Goal: Task Accomplishment & Management: Use online tool/utility

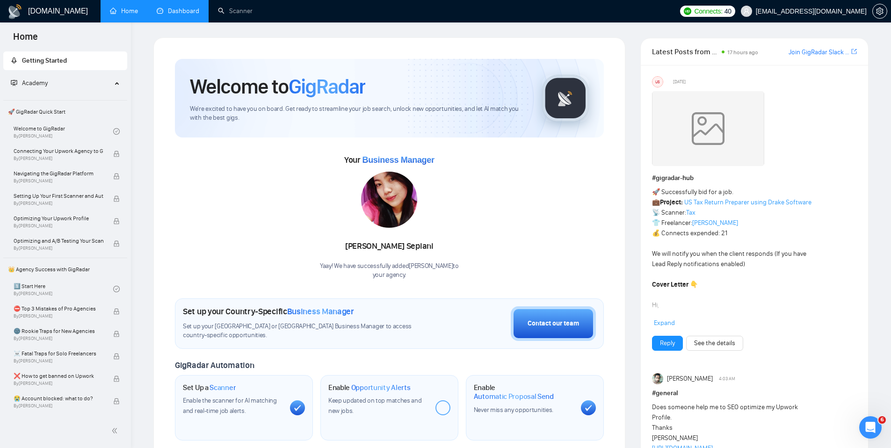
click at [189, 13] on link "Dashboard" at bounding box center [178, 11] width 43 height 8
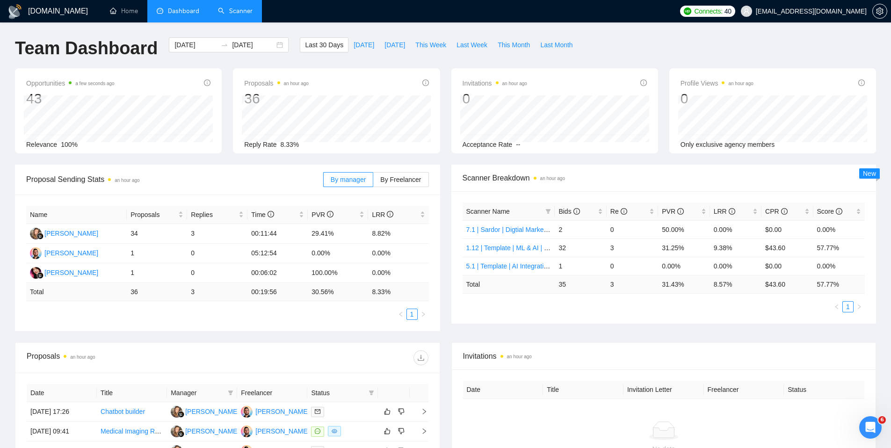
click at [243, 9] on link "Scanner" at bounding box center [235, 11] width 35 height 8
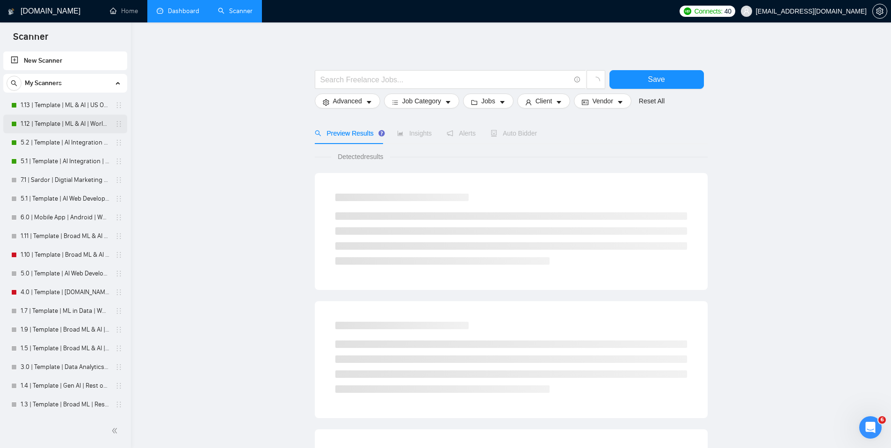
click at [34, 122] on link "1.12 | Template | ML & AI | Worldwide" at bounding box center [65, 124] width 89 height 19
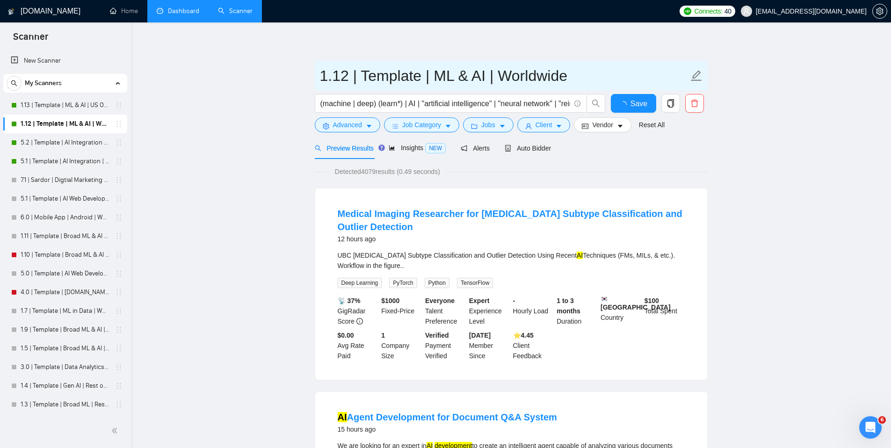
click at [385, 77] on input "1.12 | Template | ML & AI | Worldwide" at bounding box center [504, 75] width 369 height 23
type input "1.12 | Sardor | ML & AI | Worldwide"
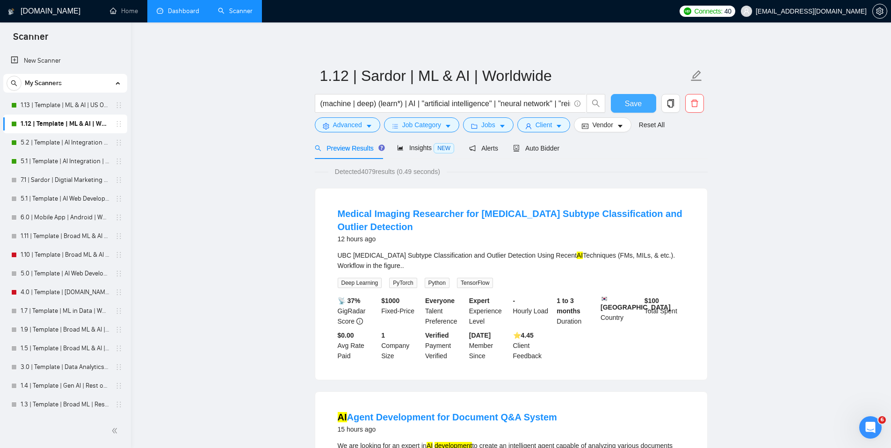
click at [644, 99] on button "Save" at bounding box center [633, 103] width 45 height 19
click at [52, 109] on link "1.13 | Template | ML & AI | US Only" at bounding box center [65, 105] width 89 height 19
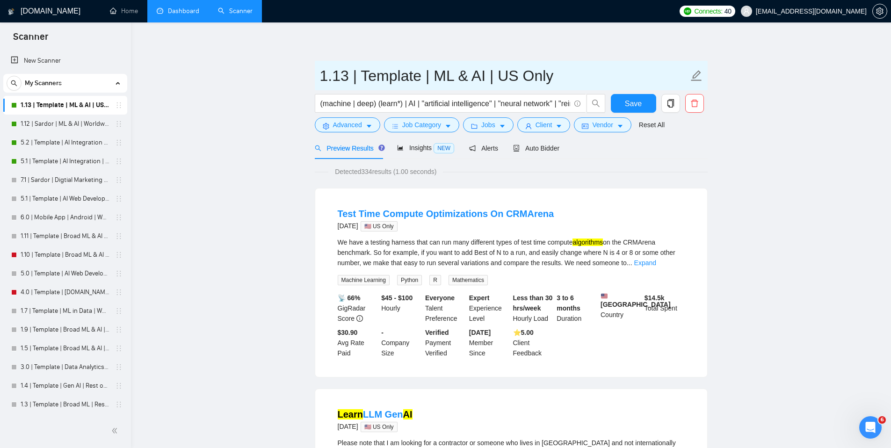
click at [396, 75] on input "1.13 | Template | ML & AI | US Only" at bounding box center [504, 75] width 369 height 23
type input "1.13 | Sardor | ML & AI | US Only"
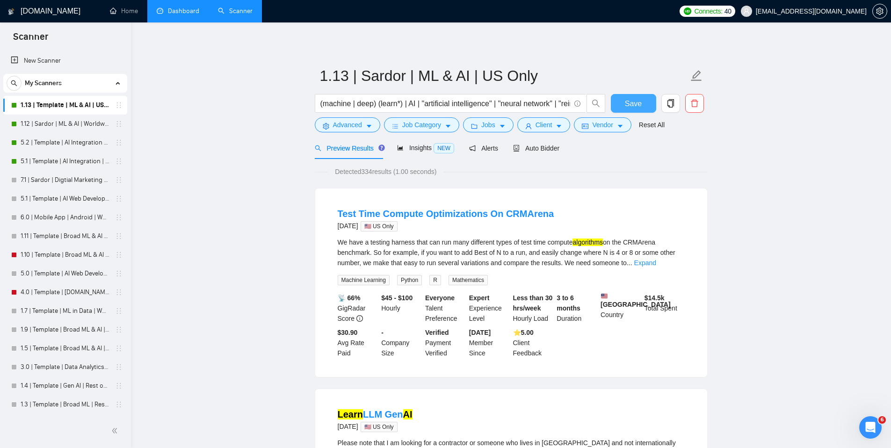
click at [632, 102] on span "Save" at bounding box center [633, 104] width 17 height 12
click at [66, 145] on link "5.2 | Template | AI Integration | US Only" at bounding box center [65, 142] width 89 height 19
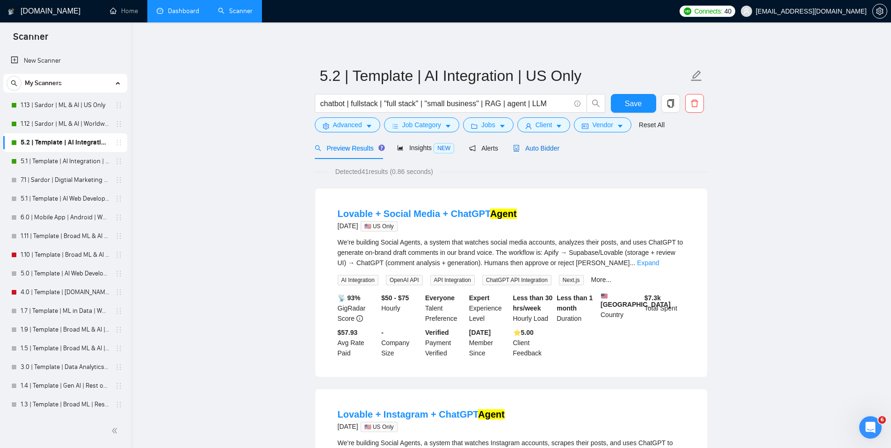
click at [541, 153] on div "Auto Bidder" at bounding box center [536, 148] width 46 height 10
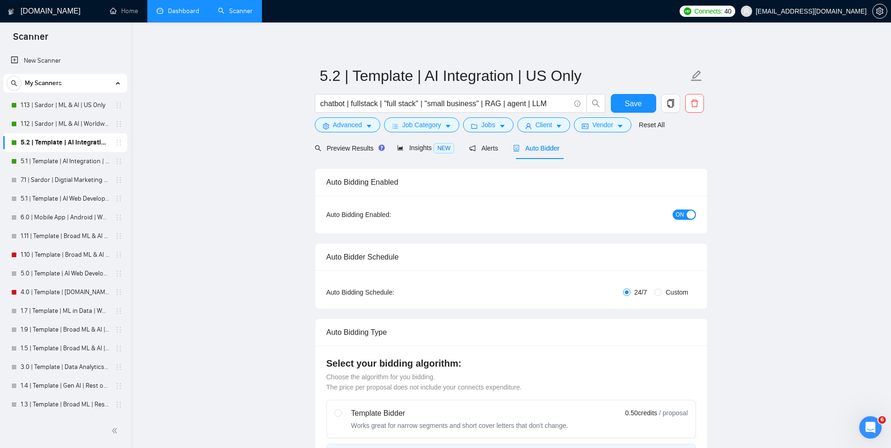
checkbox input "true"
click at [375, 78] on input "5.2 | Template | AI Integration | US Only" at bounding box center [504, 75] width 369 height 23
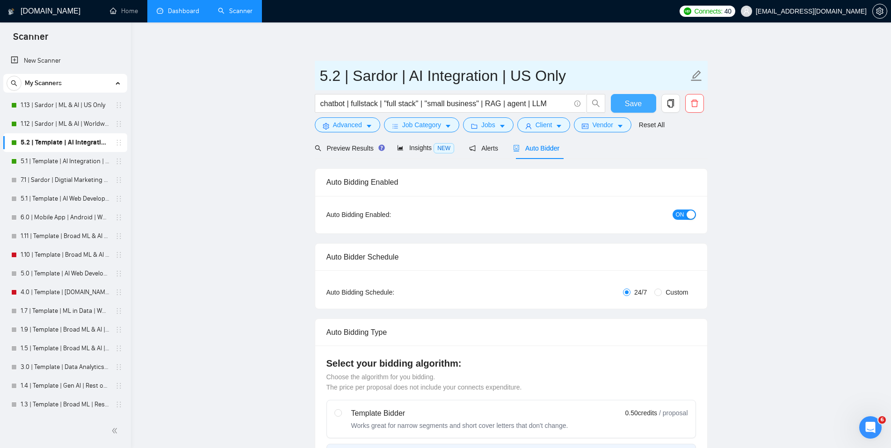
type input "5.2 | Sardor | AI Integration | US Only"
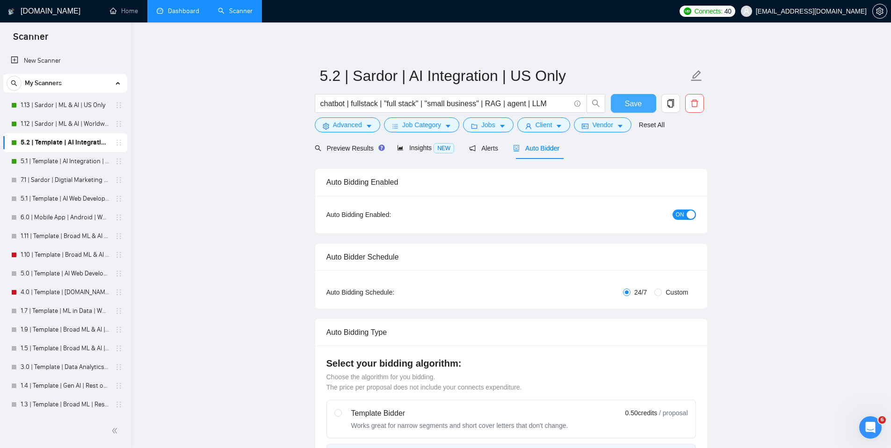
click at [645, 102] on button "Save" at bounding box center [633, 103] width 45 height 19
click at [85, 163] on link "5.1 | Template | AI Integration | Worldwide" at bounding box center [65, 161] width 89 height 19
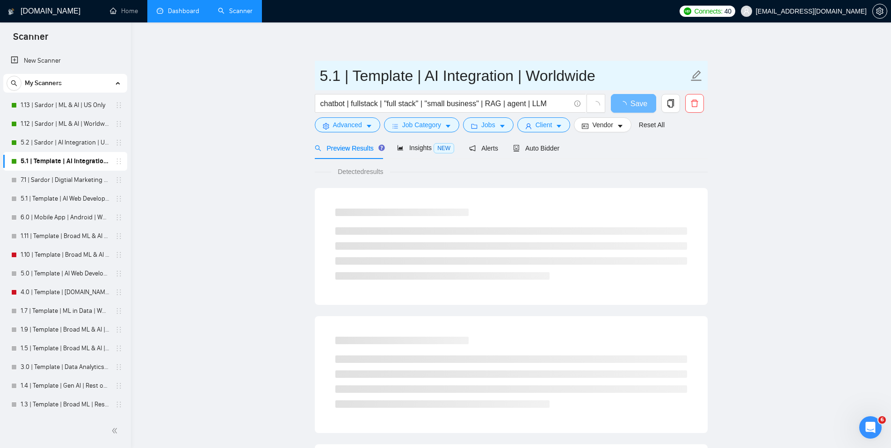
click at [376, 80] on input "5.1 | Template | AI Integration | Worldwide" at bounding box center [504, 75] width 369 height 23
type input "5.1 | Sardor | AI Integration | Worldwide"
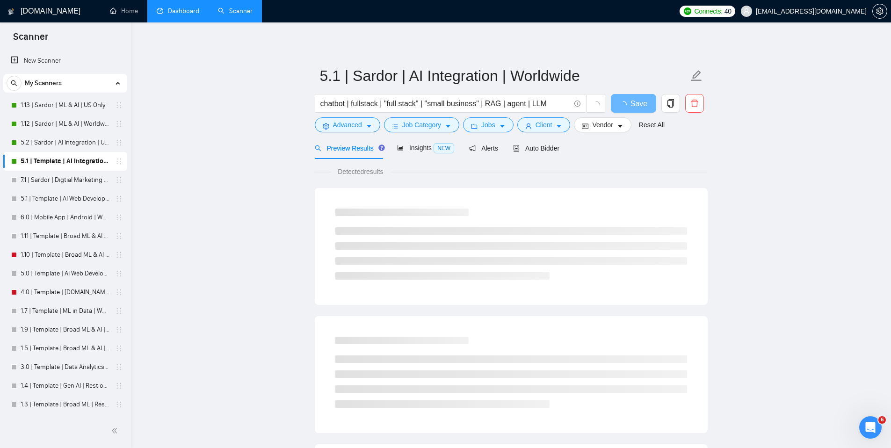
click at [609, 39] on div "5.1 | Sardor | AI Integration | Worldwide chatbot | fullstack | "full stack" | …" at bounding box center [511, 427] width 393 height 780
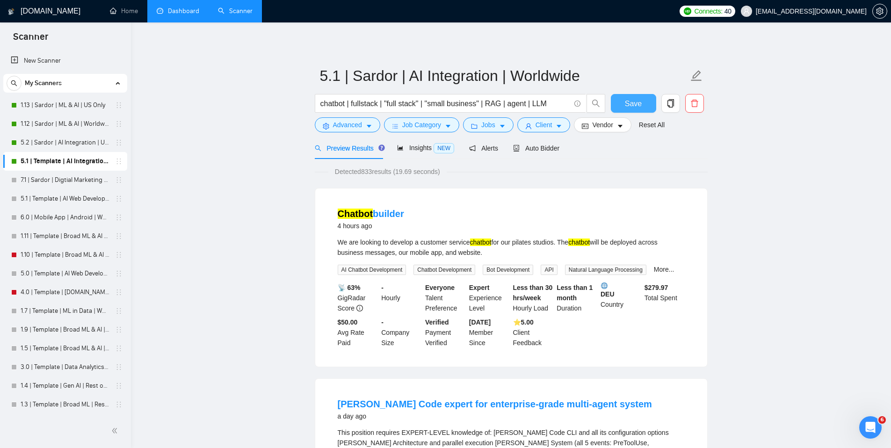
click at [632, 107] on span "Save" at bounding box center [633, 104] width 17 height 12
